Goal: Task Accomplishment & Management: Use online tool/utility

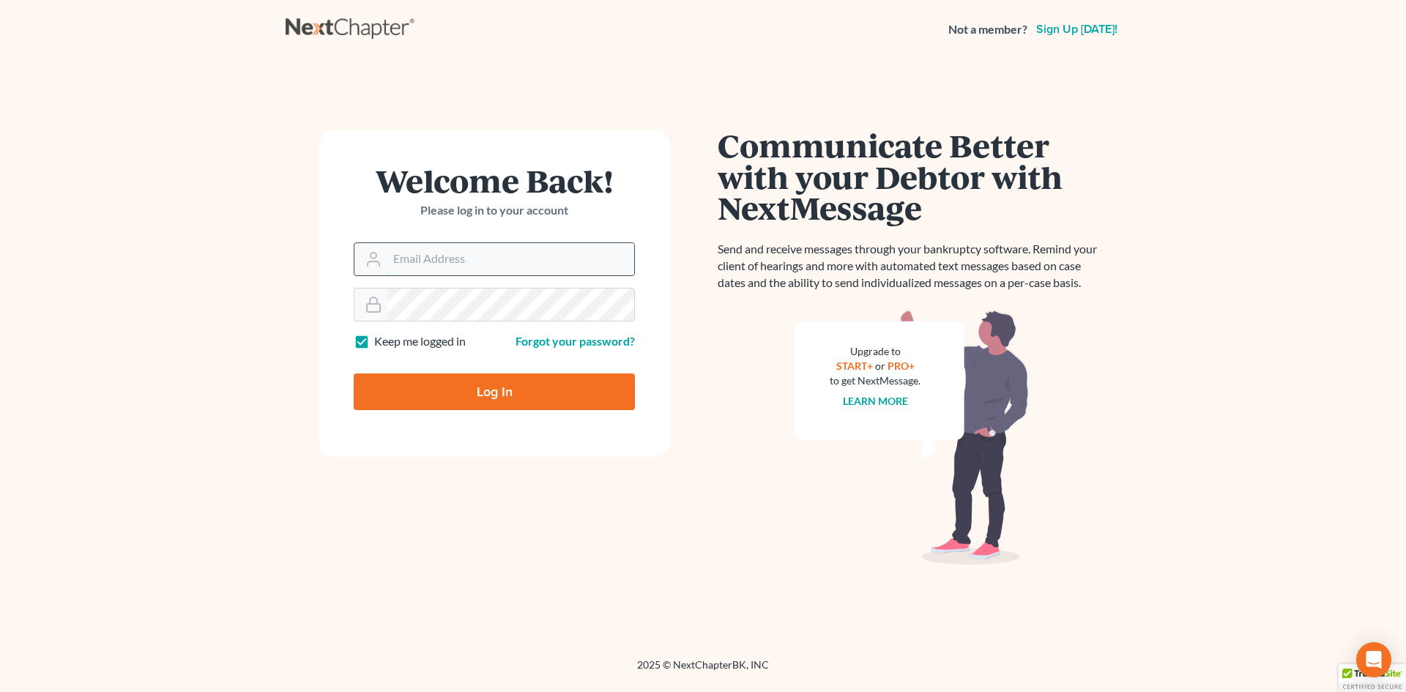
click at [431, 253] on input "Email Address" at bounding box center [510, 259] width 247 height 32
type input "[EMAIL_ADDRESS][DOMAIN_NAME]"
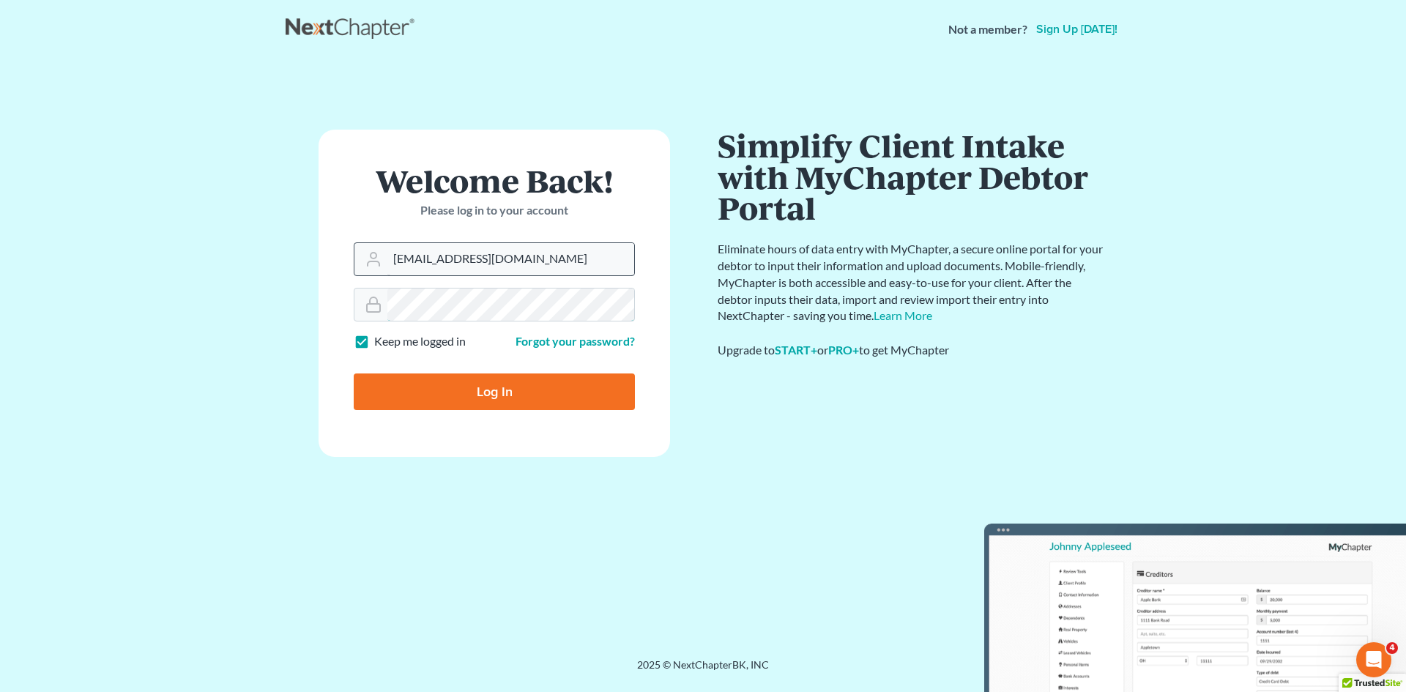
click at [354, 373] on input "Log In" at bounding box center [494, 391] width 281 height 37
type input "Thinking..."
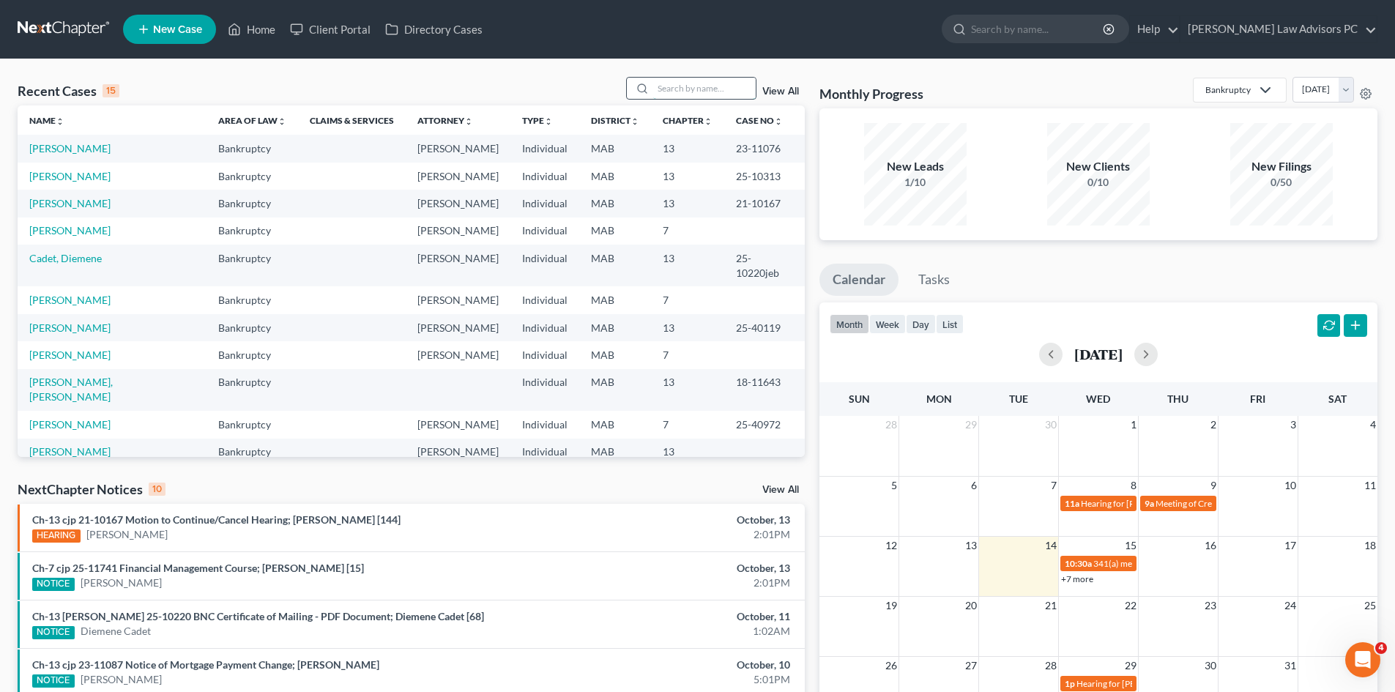
click at [663, 89] on input "search" at bounding box center [704, 88] width 102 height 21
type input "carroll"
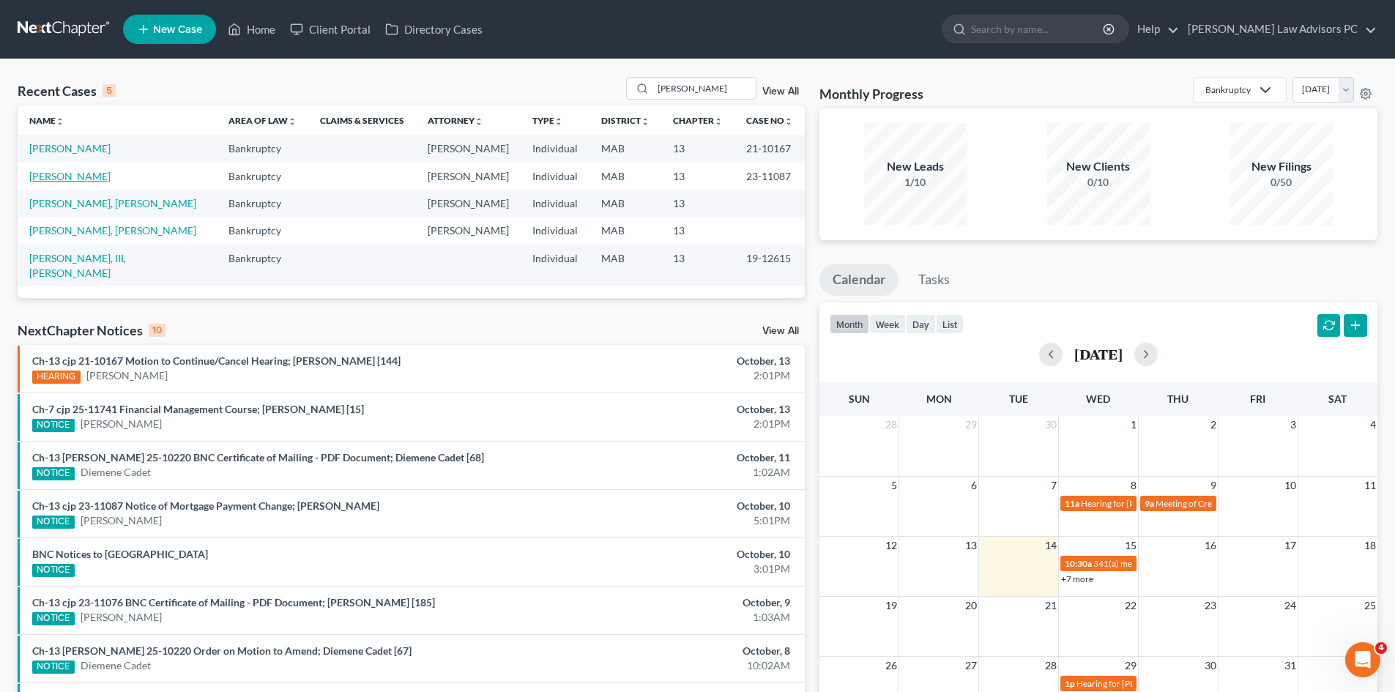
click at [84, 178] on link "CARROLL, Jodie" at bounding box center [69, 176] width 81 height 12
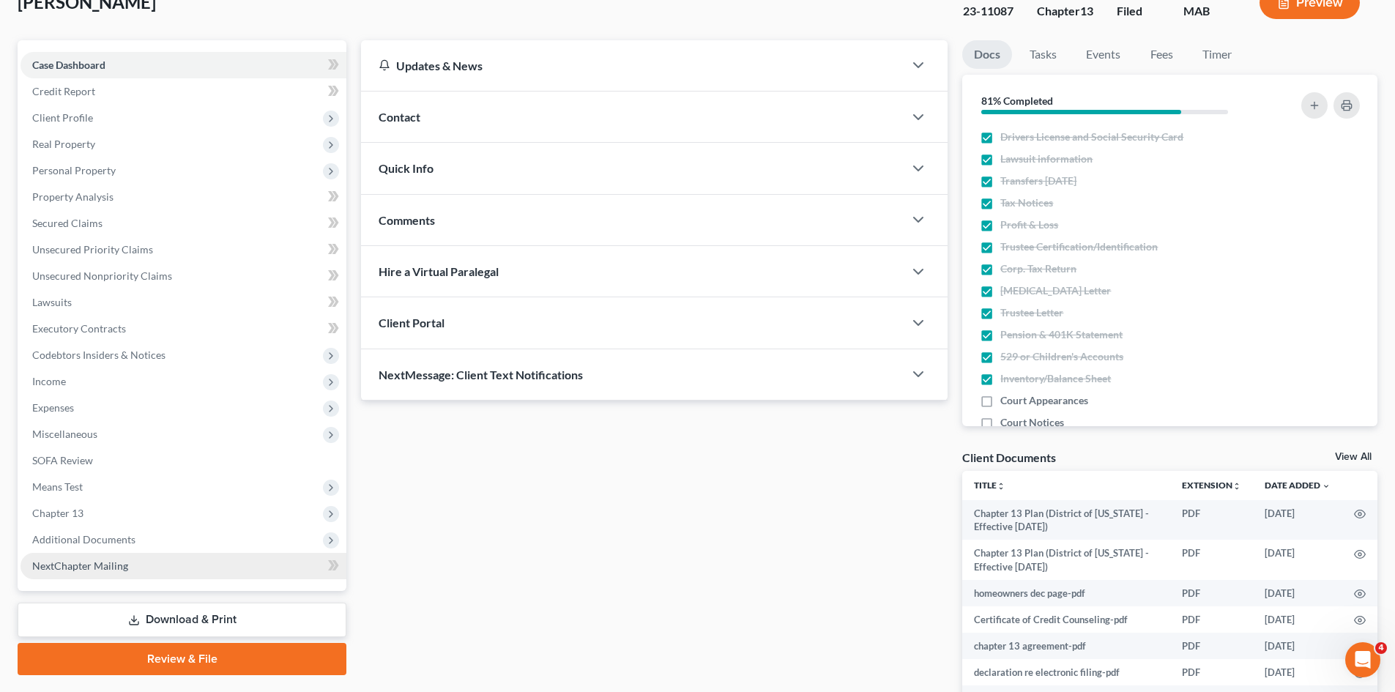
scroll to position [237, 0]
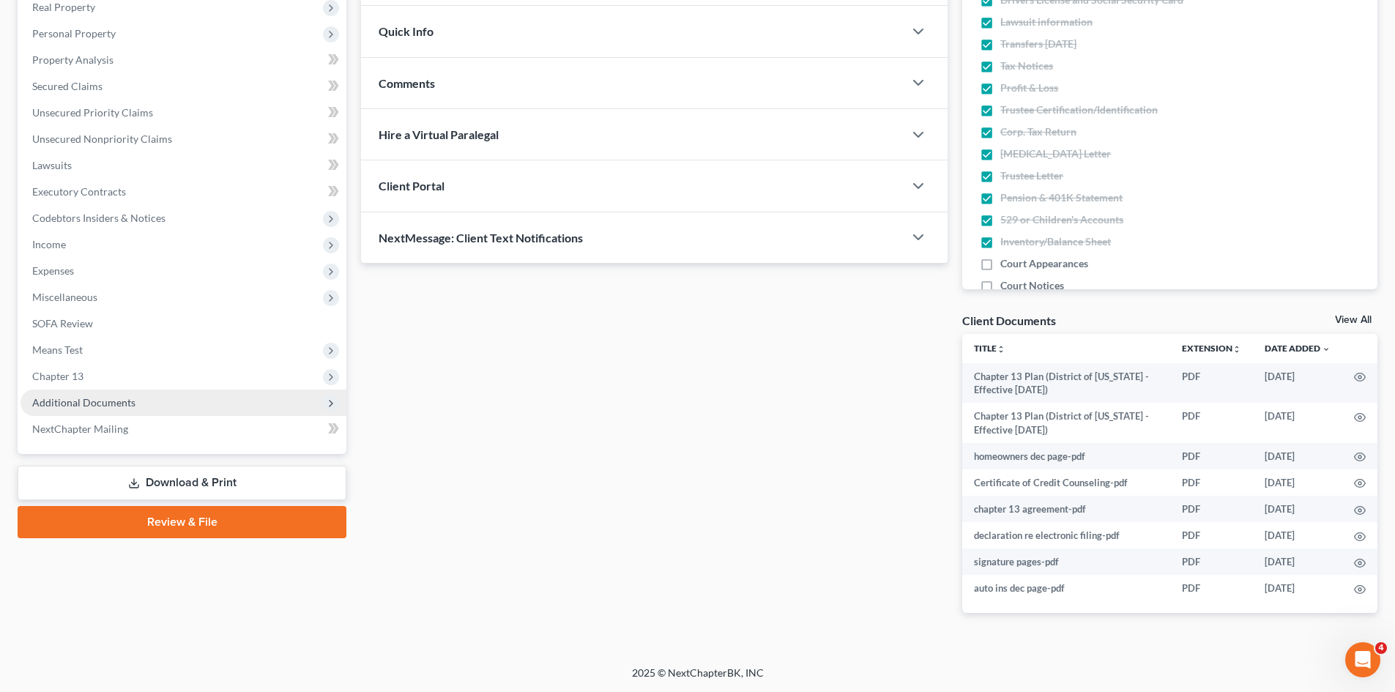
click at [72, 404] on span "Additional Documents" at bounding box center [83, 402] width 103 height 12
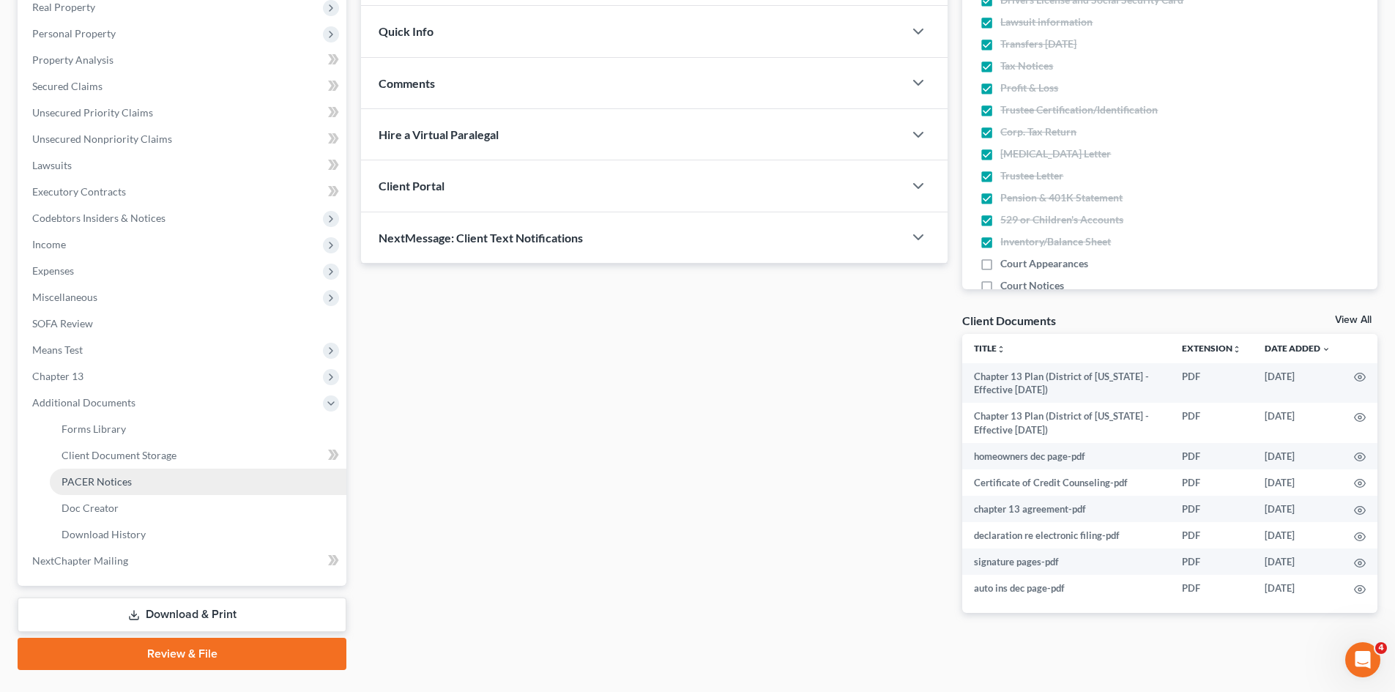
click at [113, 478] on span "PACER Notices" at bounding box center [96, 481] width 70 height 12
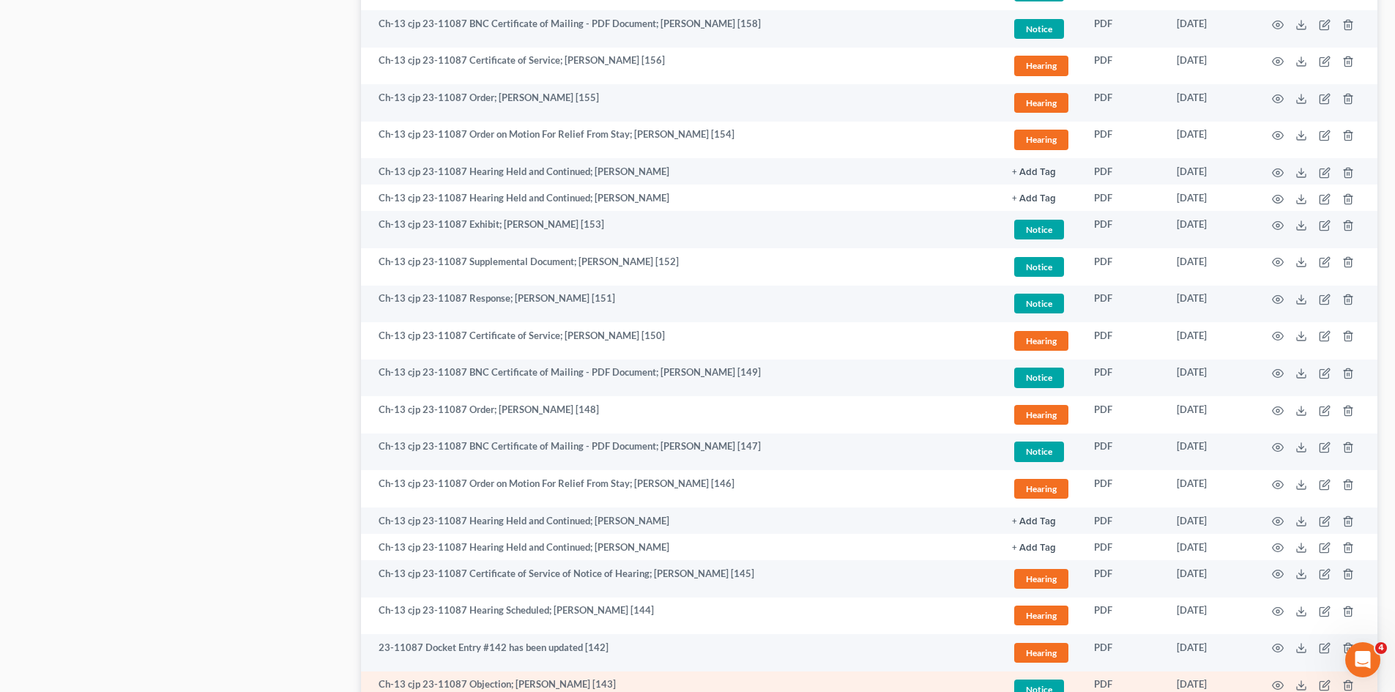
scroll to position [1318, 0]
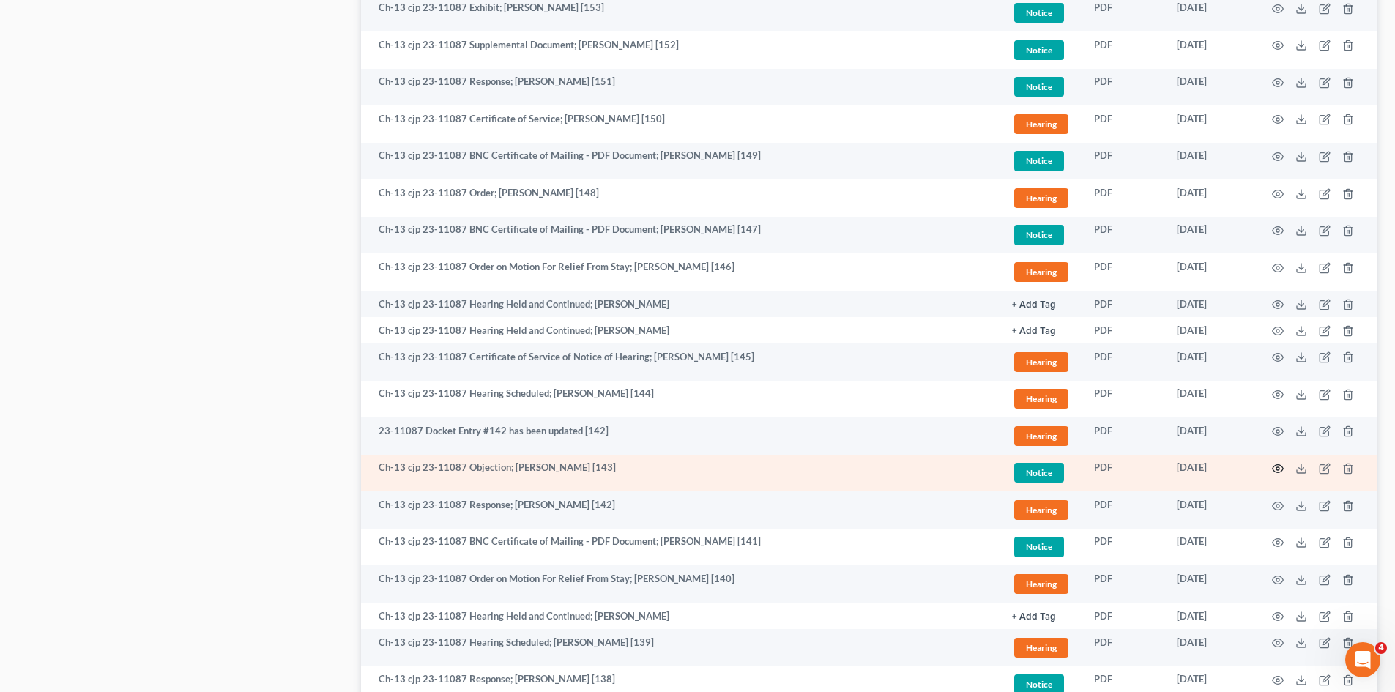
click at [1273, 470] on icon "button" at bounding box center [1277, 469] width 11 height 8
click at [1302, 465] on icon at bounding box center [1301, 469] width 12 height 12
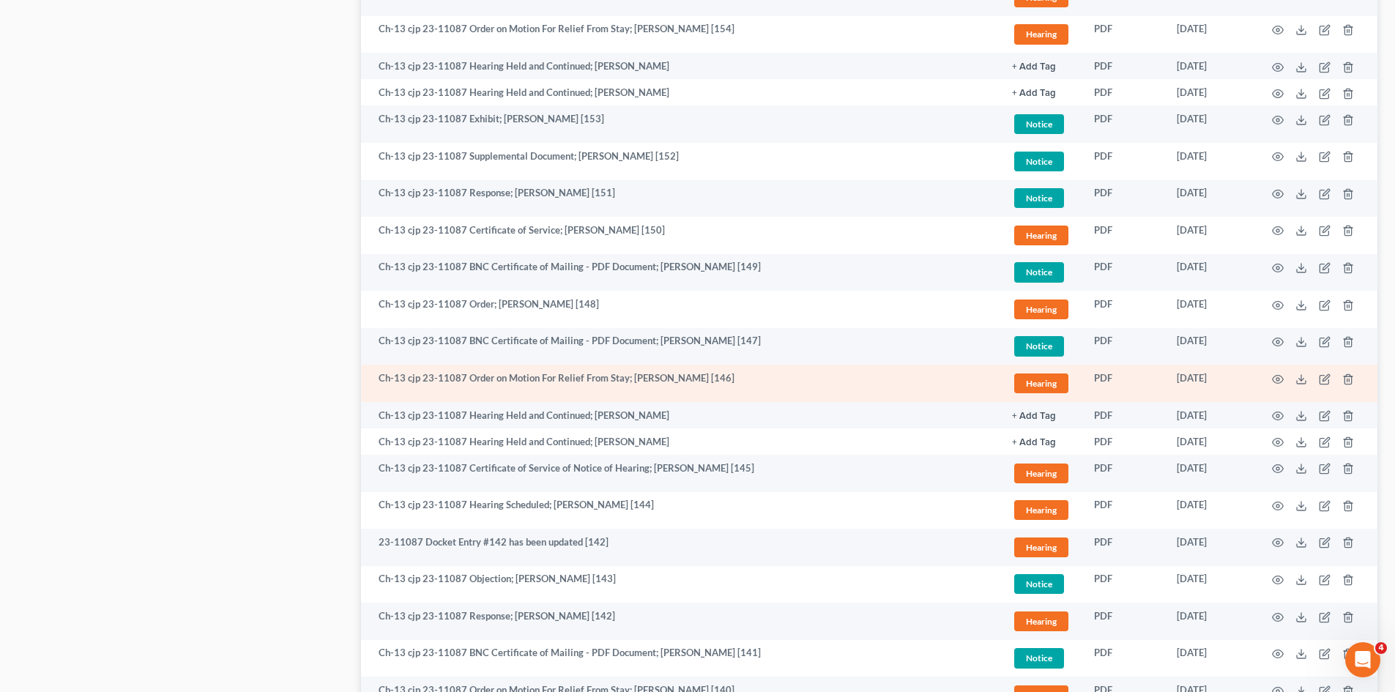
scroll to position [1171, 0]
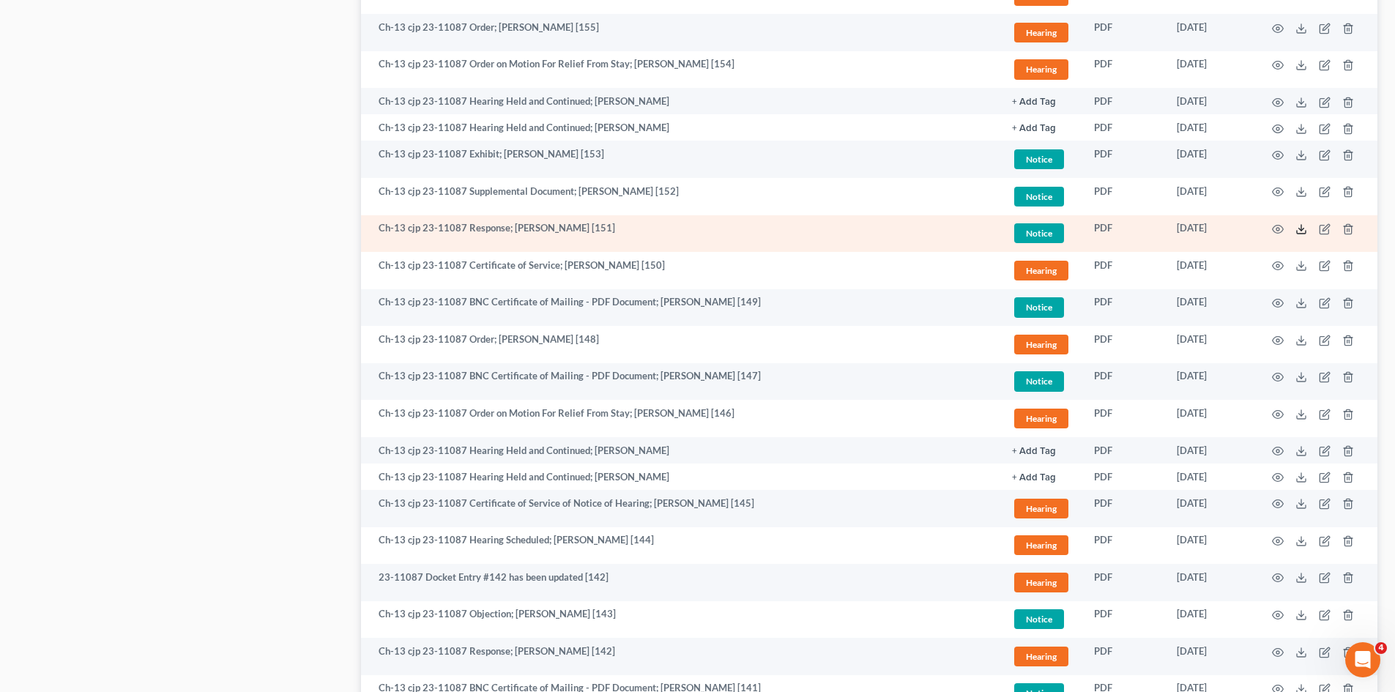
click at [1297, 227] on icon at bounding box center [1301, 229] width 12 height 12
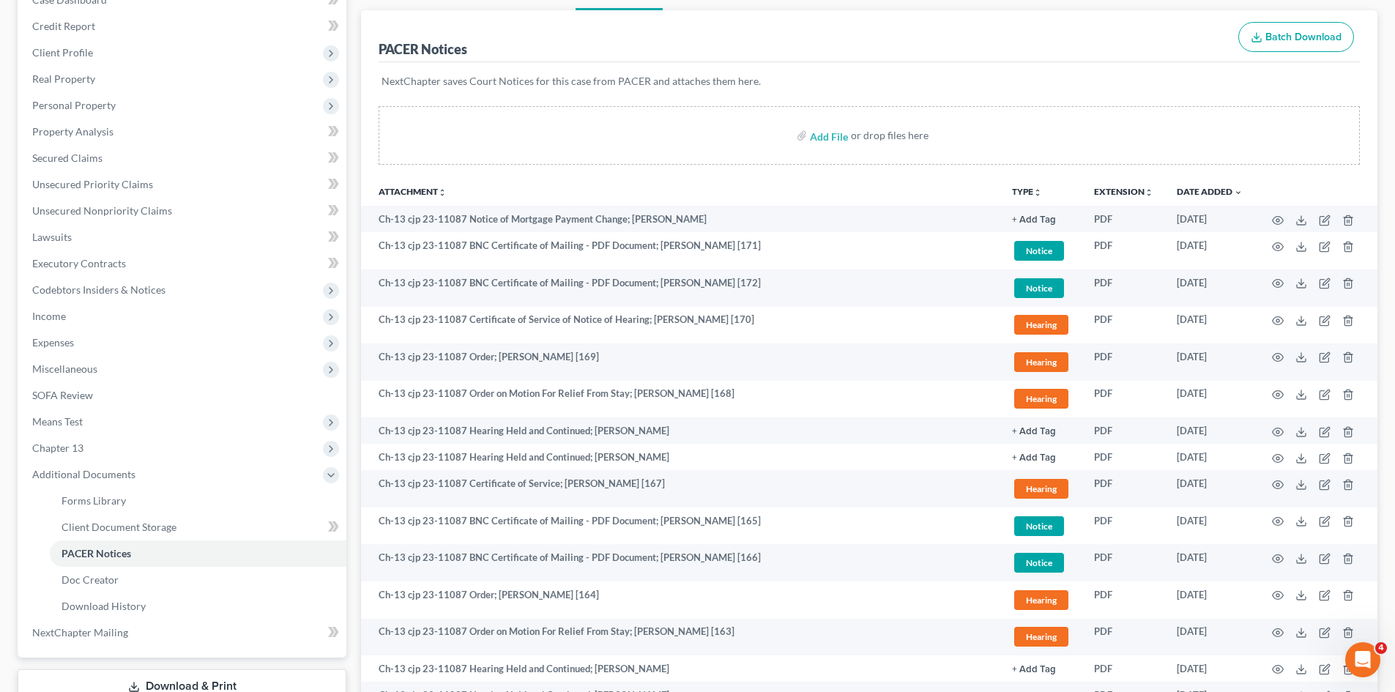
scroll to position [146, 0]
